Goal: Task Accomplishment & Management: Manage account settings

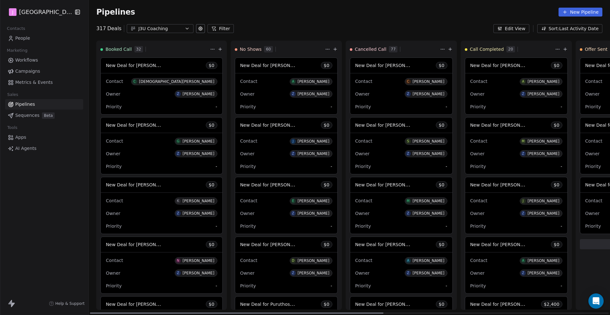
scroll to position [1579, 0]
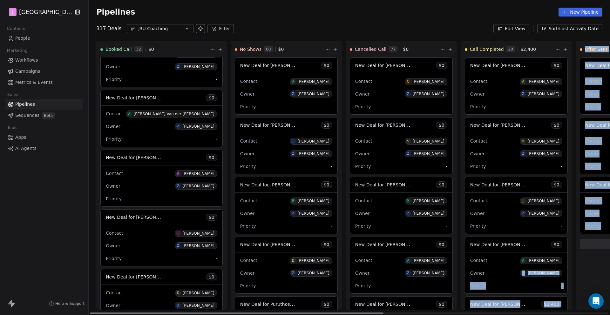
drag, startPoint x: 570, startPoint y: 270, endPoint x: 469, endPoint y: 271, distance: 101.3
click at [471, 274] on div "Booked Call 32 $ 0 New Deal for [DEMOGRAPHIC_DATA][PERSON_NAME] $ 0 Contact C […" at bounding box center [565, 178] width 953 height 274
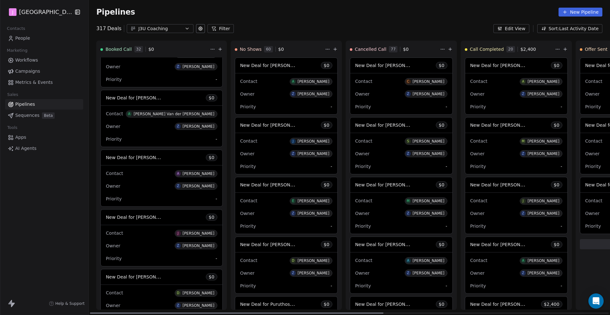
click at [507, 17] on div "Pipelines New Pipeline" at bounding box center [349, 12] width 521 height 24
click at [467, 18] on div "Pipelines New Pipeline" at bounding box center [349, 12] width 521 height 24
click at [453, 28] on div "317 Deals J3U Coaching Filter Edit View Sort: Last Activity Date" at bounding box center [349, 28] width 521 height 9
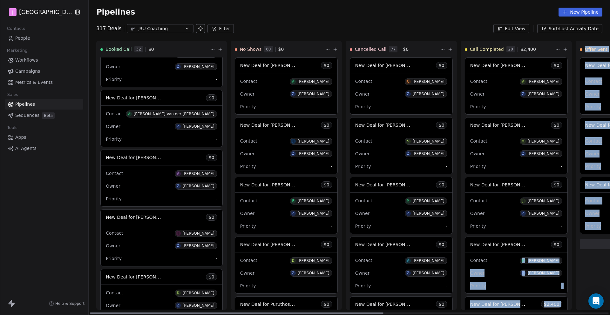
drag, startPoint x: 606, startPoint y: 260, endPoint x: 501, endPoint y: 254, distance: 104.9
click at [498, 254] on div "Booked Call 32 $ 0 New Deal for [DEMOGRAPHIC_DATA][PERSON_NAME] $ 0 Contact C […" at bounding box center [565, 178] width 953 height 274
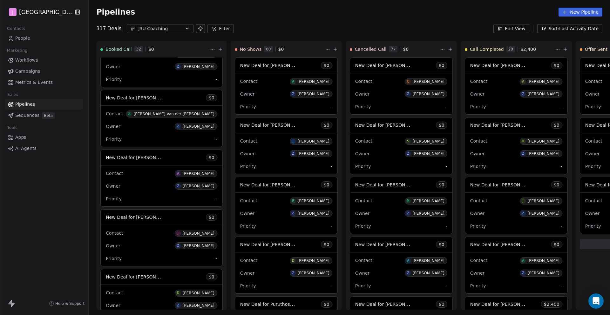
drag, startPoint x: 434, startPoint y: 16, endPoint x: 395, endPoint y: 16, distance: 39.4
click at [393, 12] on div "Pipelines New Pipeline" at bounding box center [349, 12] width 506 height 9
drag, startPoint x: 518, startPoint y: 50, endPoint x: 464, endPoint y: 18, distance: 62.8
click at [343, 32] on div "Pipelines New Pipeline 317 Deals J3U Coaching Filter Edit View Sort: Last Activ…" at bounding box center [349, 157] width 521 height 315
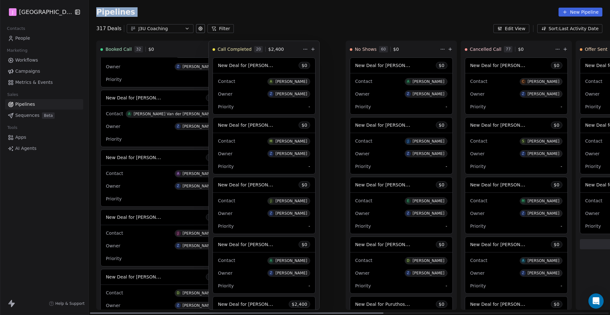
drag, startPoint x: 464, startPoint y: 18, endPoint x: 313, endPoint y: 1, distance: 152.1
click at [313, 1] on div "Pipelines New Pipeline" at bounding box center [349, 12] width 521 height 24
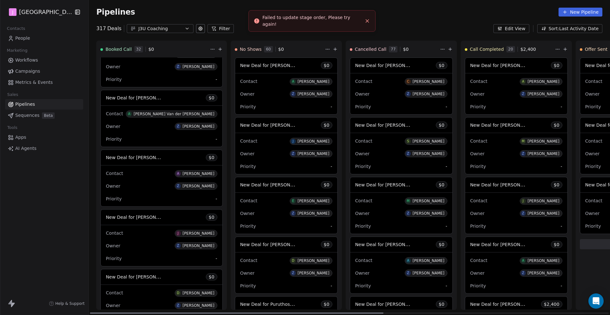
click at [609, 40] on div "Pipelines New Pipeline 317 Deals J3U Coaching Filter Edit View Sort: Last Activ…" at bounding box center [349, 157] width 521 height 315
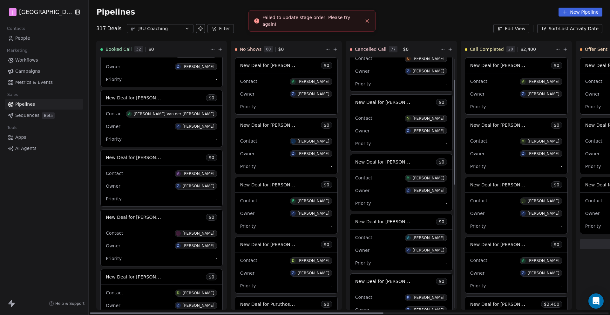
scroll to position [0, 0]
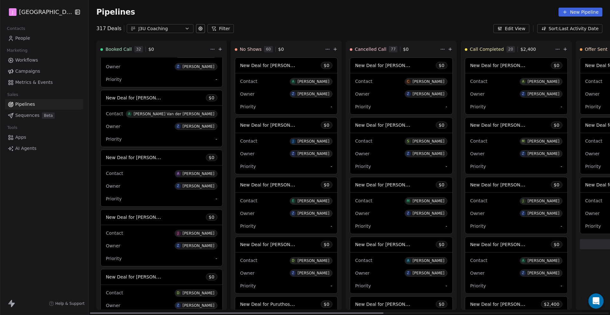
click at [586, 312] on div at bounding box center [349, 312] width 518 height 1
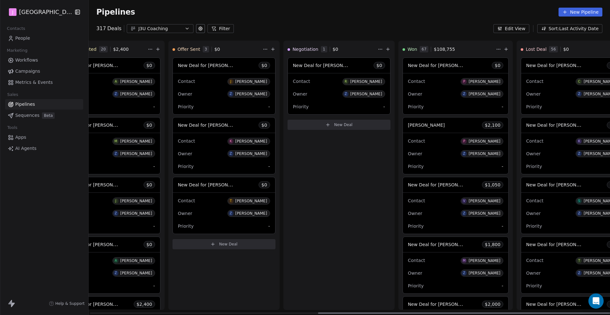
click at [93, 312] on div at bounding box center [349, 312] width 518 height 1
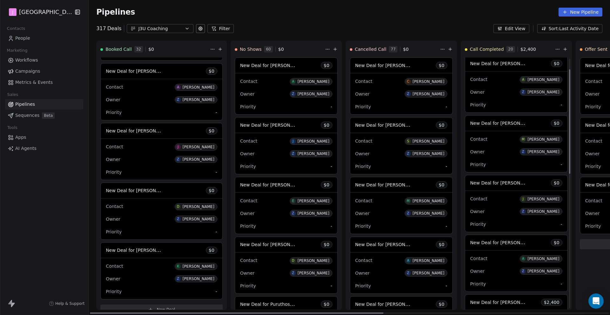
scroll to position [0, 0]
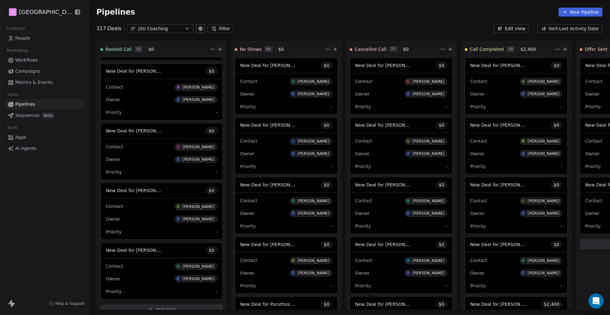
click at [31, 37] on link "People" at bounding box center [44, 38] width 78 height 10
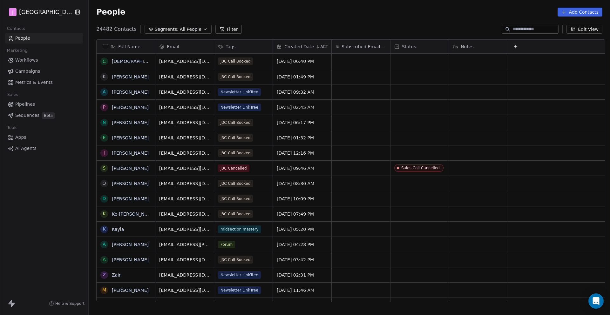
scroll to position [272, 519]
click at [527, 28] on input at bounding box center [534, 29] width 44 height 6
paste input "**********"
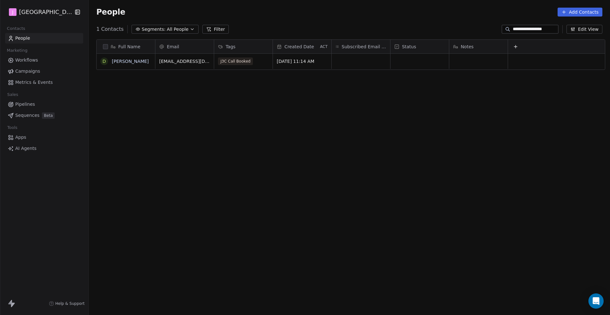
type input "**********"
click at [412, 62] on div "grid" at bounding box center [419, 61] width 58 height 15
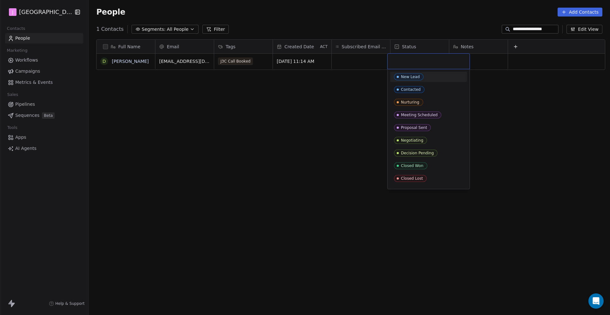
click at [412, 62] on input "text" at bounding box center [428, 61] width 74 height 7
click at [427, 163] on div "Closed Won" at bounding box center [428, 165] width 69 height 7
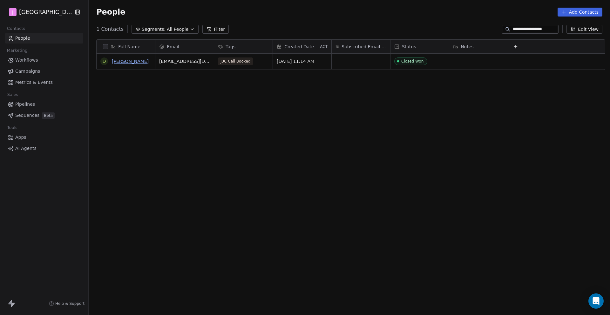
click at [126, 61] on link "[PERSON_NAME]" at bounding box center [130, 61] width 37 height 5
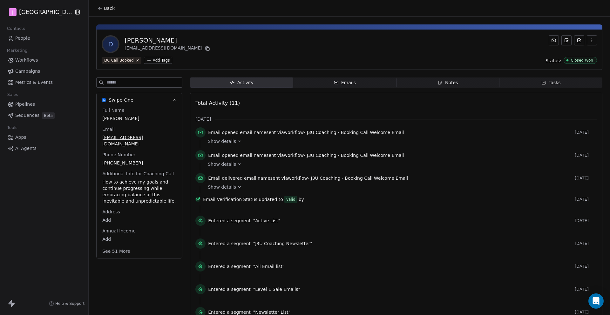
click at [110, 251] on div "Full Name [PERSON_NAME] Email [EMAIL_ADDRESS][DOMAIN_NAME] Phone Number [PHONE_…" at bounding box center [139, 182] width 85 height 151
click at [112, 246] on button "See 51 More" at bounding box center [116, 250] width 36 height 11
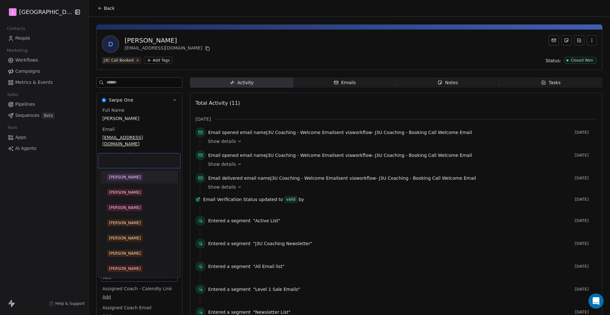
click at [109, 273] on body "J J3 University Contacts People Marketing Workflows Campaigns Metrics & Events …" at bounding box center [305, 157] width 610 height 315
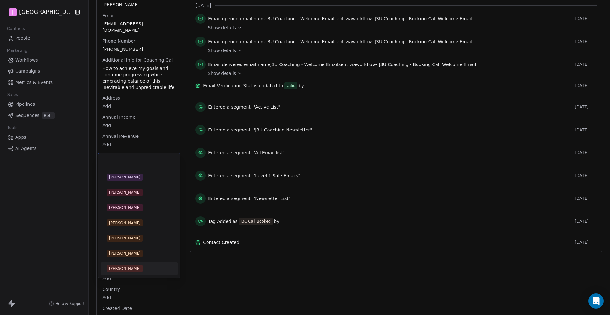
click at [124, 267] on div "[PERSON_NAME]" at bounding box center [125, 269] width 32 height 6
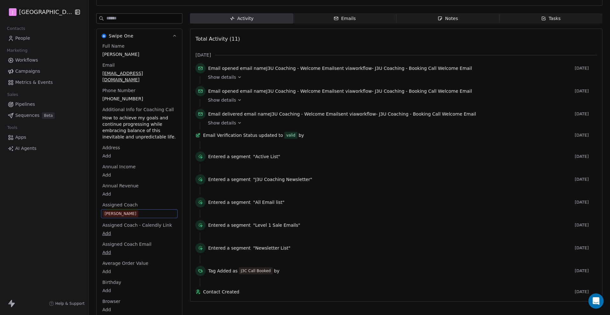
scroll to position [0, 0]
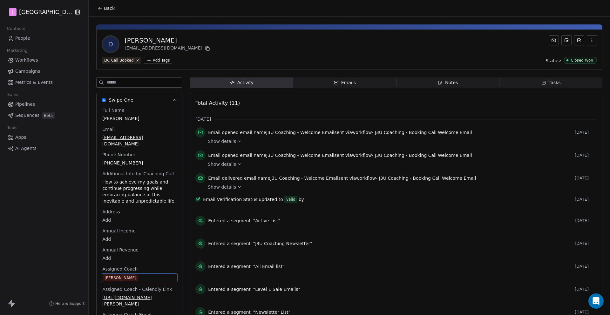
click at [24, 108] on link "Pipelines" at bounding box center [44, 104] width 78 height 10
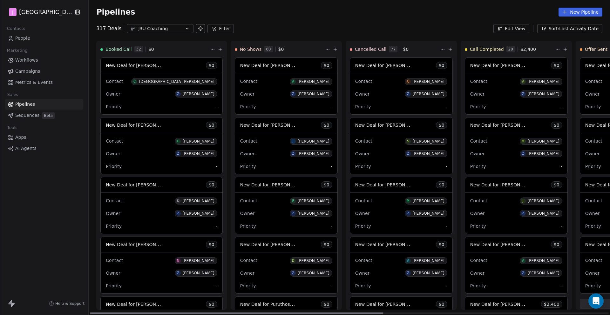
click at [216, 49] on button at bounding box center [220, 49] width 8 height 8
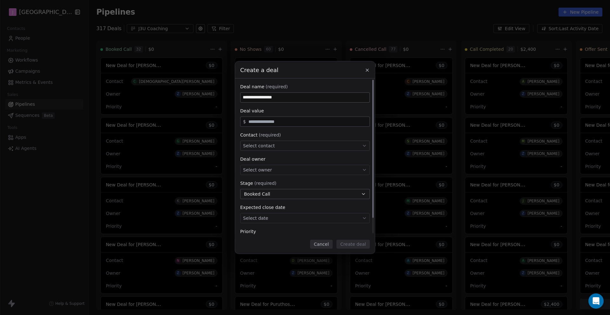
click at [265, 103] on div "**********" at bounding box center [305, 166] width 130 height 164
click at [263, 97] on input "**********" at bounding box center [304, 98] width 129 height 10
type input "**********"
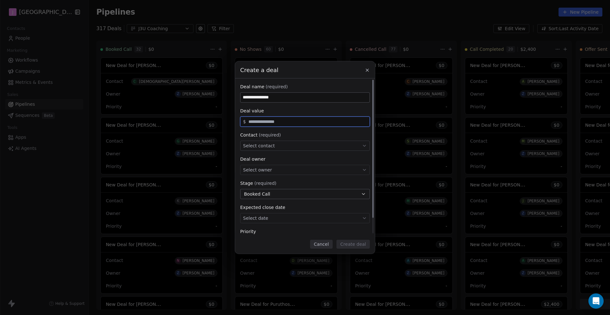
click at [260, 124] on input "text" at bounding box center [307, 121] width 121 height 5
type input "*****"
click at [269, 144] on span "Select contact" at bounding box center [259, 146] width 32 height 6
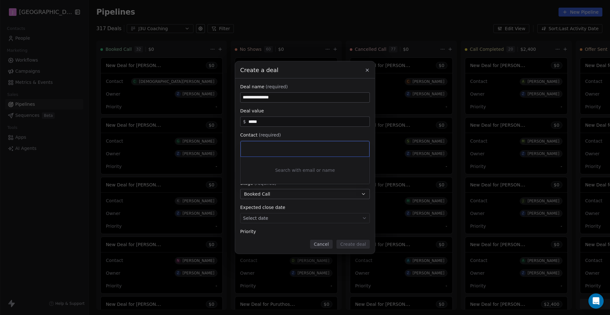
click at [291, 133] on div "**********" at bounding box center [305, 157] width 610 height 192
click at [285, 149] on div "Select contact" at bounding box center [305, 146] width 130 height 10
type input "**********"
click at [282, 162] on div "[PERSON_NAME]" at bounding box center [271, 164] width 32 height 4
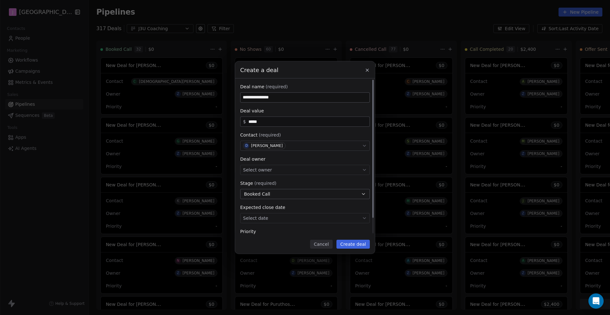
click at [270, 168] on div "Select owner" at bounding box center [305, 170] width 130 height 10
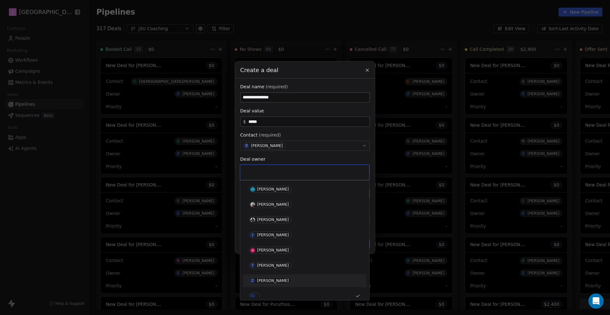
click at [284, 282] on div "[PERSON_NAME]" at bounding box center [273, 280] width 32 height 4
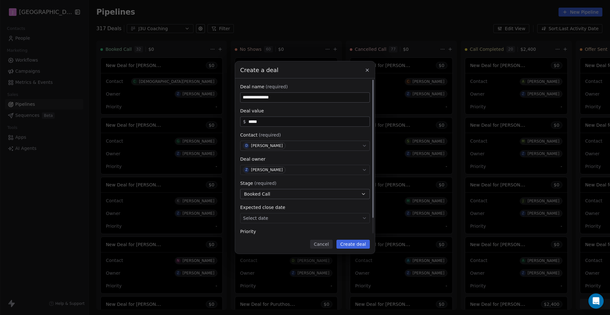
click at [278, 193] on button "Booked Call" at bounding box center [305, 194] width 130 height 10
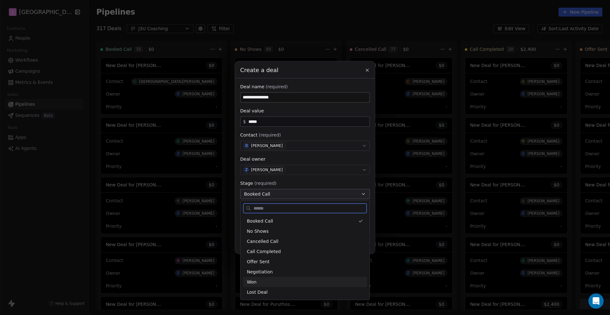
click at [273, 284] on div "Won" at bounding box center [305, 282] width 116 height 7
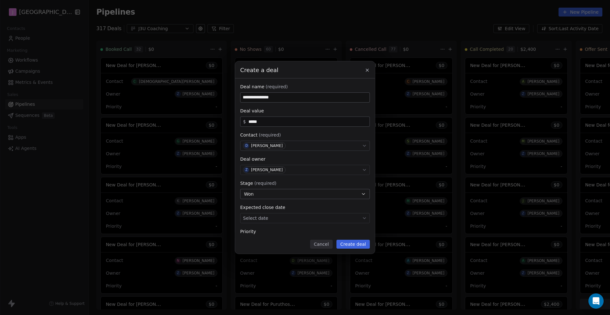
click at [359, 245] on button "Create deal" at bounding box center [352, 244] width 33 height 9
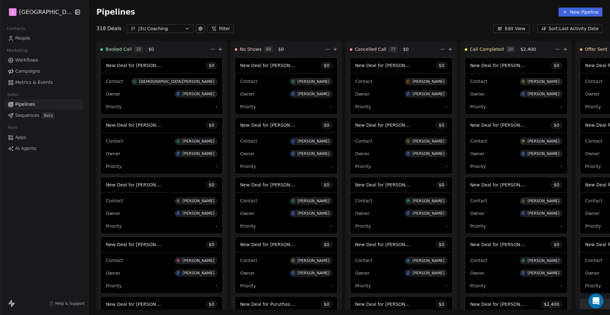
drag, startPoint x: 256, startPoint y: 9, endPoint x: 255, endPoint y: 0, distance: 8.9
click at [256, 8] on div "Pipelines New Pipeline" at bounding box center [349, 12] width 506 height 9
